Goal: Communication & Community: Answer question/provide support

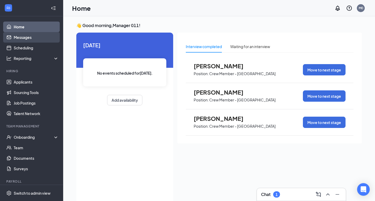
click at [29, 35] on link "Messages" at bounding box center [36, 37] width 45 height 11
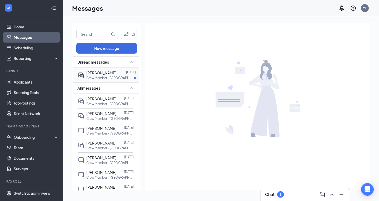
click at [105, 77] on p "Crew Member - [GEOGRAPHIC_DATA] at 011 - [GEOGRAPHIC_DATA]" at bounding box center [109, 78] width 47 height 4
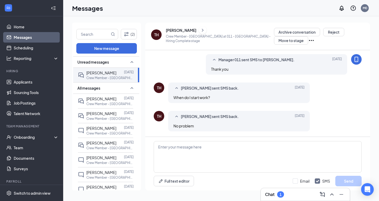
scroll to position [200, 0]
click at [105, 150] on p "Crew Member - [GEOGRAPHIC_DATA] at 011 - [GEOGRAPHIC_DATA]" at bounding box center [109, 148] width 47 height 4
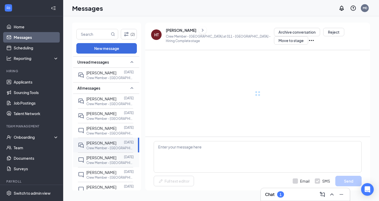
click at [104, 161] on div "[PERSON_NAME]" at bounding box center [101, 158] width 30 height 6
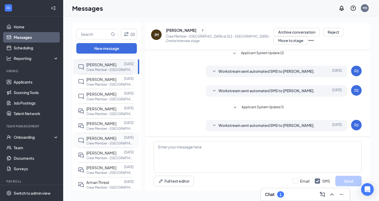
scroll to position [105, 0]
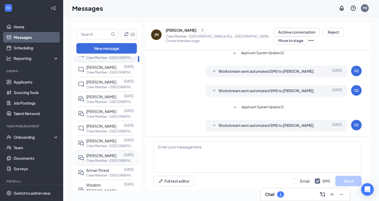
click at [101, 163] on p "Crew Member - [GEOGRAPHIC_DATA] at 011 - [GEOGRAPHIC_DATA]" at bounding box center [109, 161] width 47 height 4
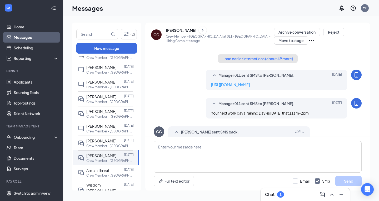
click at [255, 60] on button "Load earlier interactions (about 49 more)" at bounding box center [258, 58] width 80 height 8
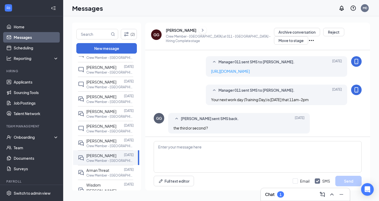
scroll to position [1000, 0]
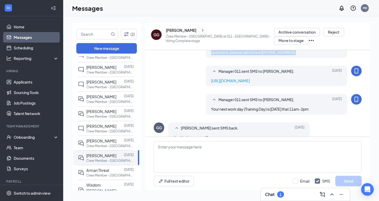
drag, startPoint x: 210, startPoint y: 70, endPoint x: 299, endPoint y: 75, distance: 88.5
click at [299, 55] on div "First day (Orientation Day) is scheduled for [DATE] at 930am. If you have any q…" at bounding box center [276, 50] width 131 height 12
copy span "First day (Orientation Day) is scheduled for [DATE] at 930am. If you have any q…"
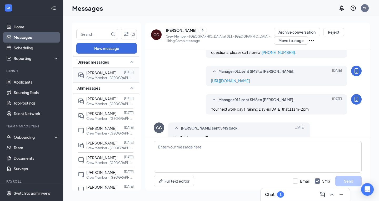
click at [103, 75] on span "[PERSON_NAME]" at bounding box center [101, 73] width 30 height 5
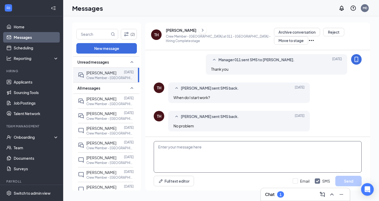
scroll to position [200, 0]
click at [190, 153] on textarea at bounding box center [258, 157] width 208 height 32
paste textarea "First day (Orientation Day) is scheduled for [DATE] at 930am. If you have any q…"
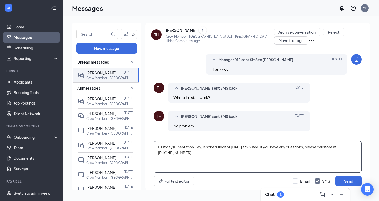
drag, startPoint x: 238, startPoint y: 149, endPoint x: 232, endPoint y: 149, distance: 5.8
click at [232, 149] on textarea "First day (Orientation Day) is scheduled for [DATE] at 930am. If you have any q…" at bounding box center [258, 157] width 208 height 32
drag, startPoint x: 260, startPoint y: 147, endPoint x: 264, endPoint y: 148, distance: 3.5
click at [264, 148] on textarea "First day (Orientation Day) is scheduled for [DATE] at [GEOGRAPHIC_DATA]. If yo…" at bounding box center [258, 157] width 208 height 32
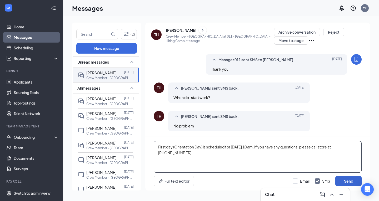
type textarea "First day (Orientation Day) is scheduled for [DATE] 10 am. If you have any ques…"
click at [342, 179] on button "Send" at bounding box center [348, 181] width 26 height 11
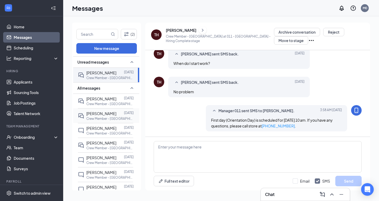
scroll to position [234, 0]
click at [28, 84] on link "Applicants" at bounding box center [36, 82] width 45 height 11
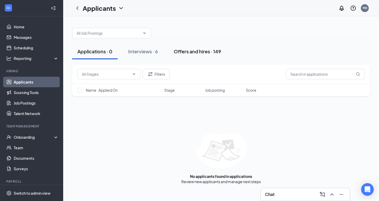
click at [191, 48] on div "Offers and hires · 149" at bounding box center [197, 51] width 47 height 7
